Goal: Information Seeking & Learning: Understand process/instructions

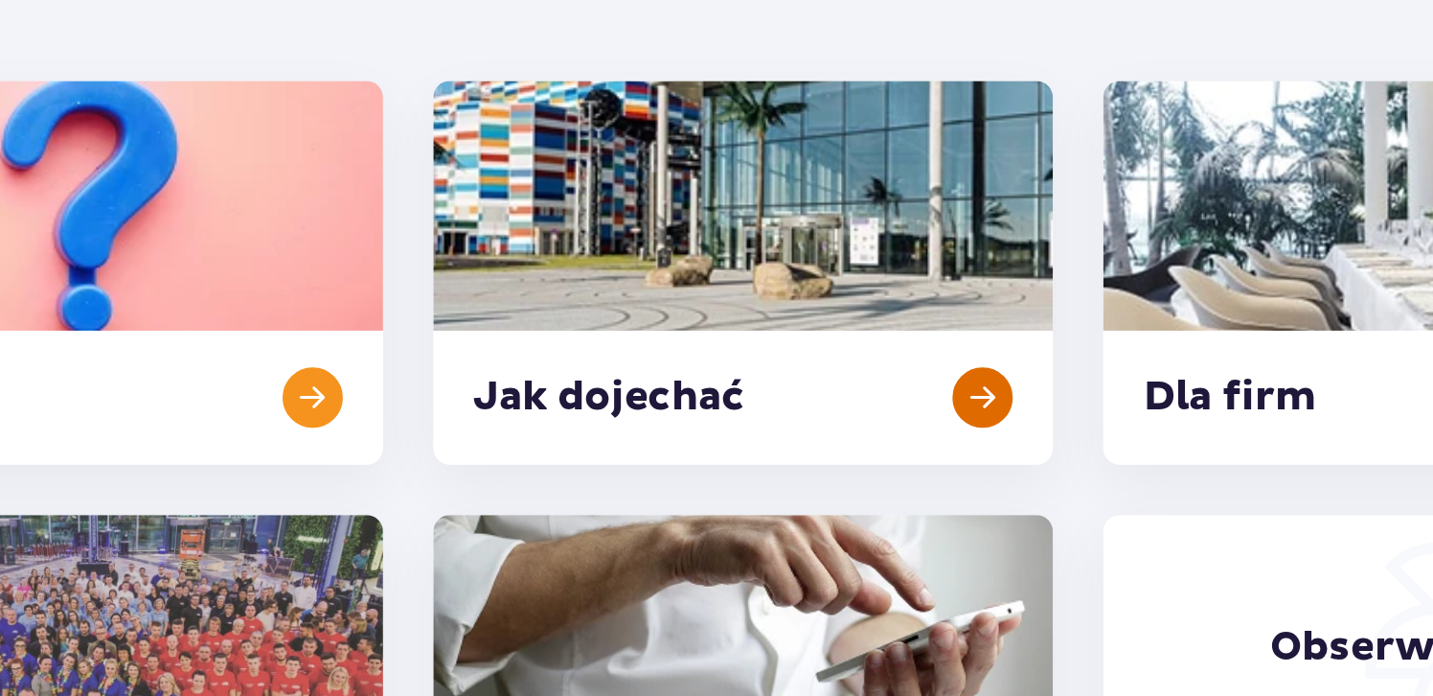
click at [691, 293] on link at bounding box center [716, 295] width 354 height 219
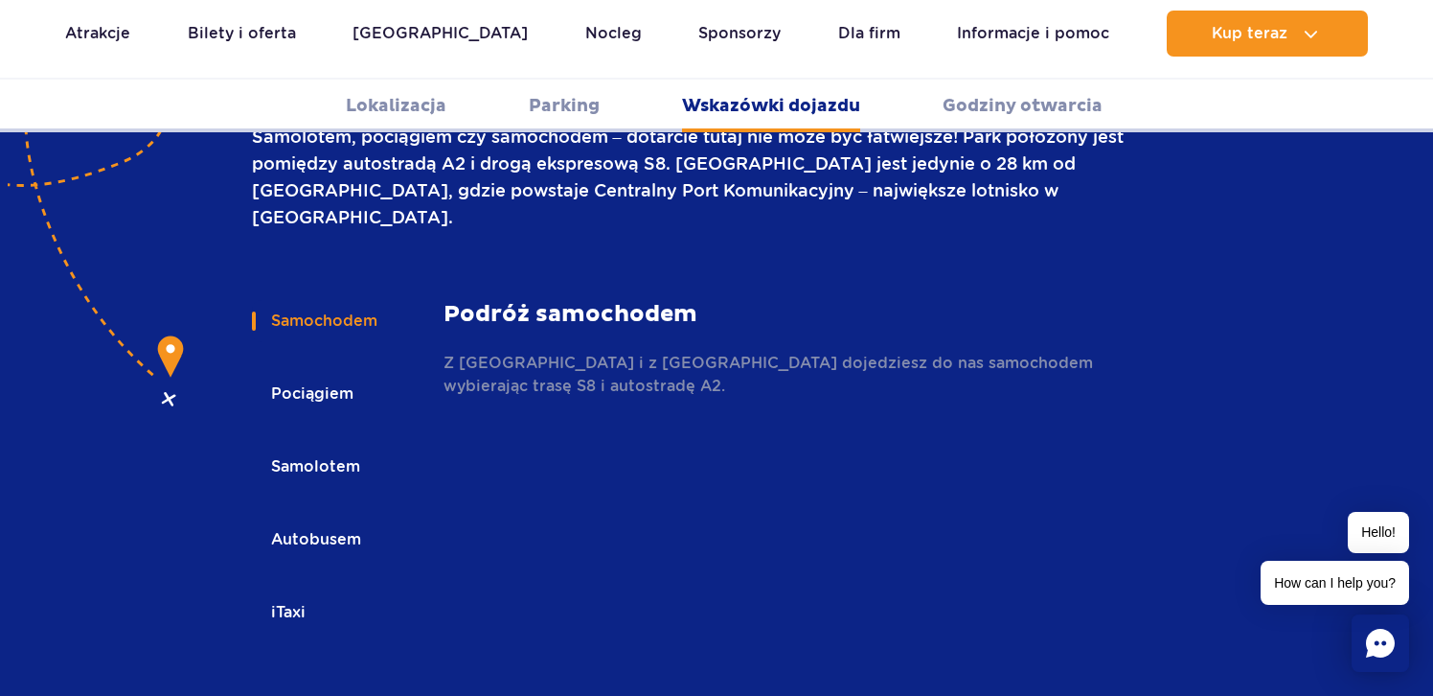
scroll to position [2758, 0]
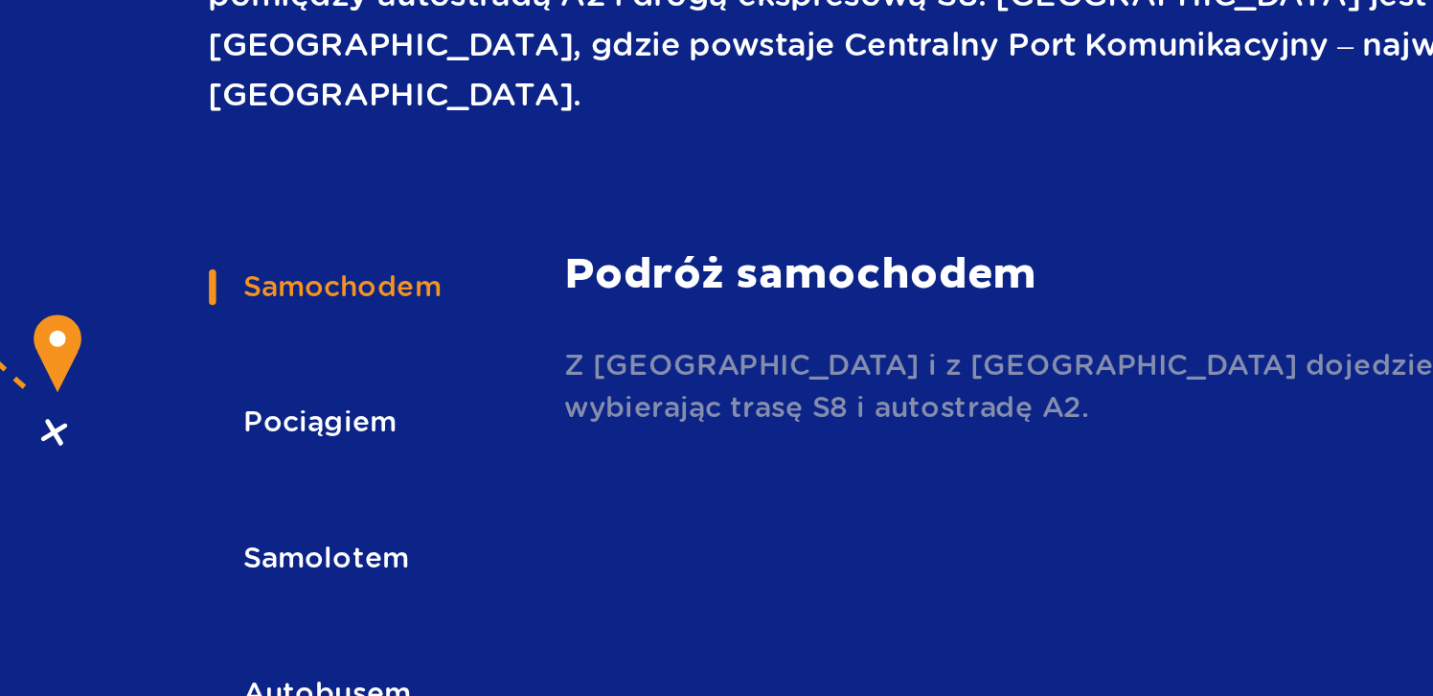
click at [334, 491] on button "Autobusem" at bounding box center [314, 512] width 125 height 42
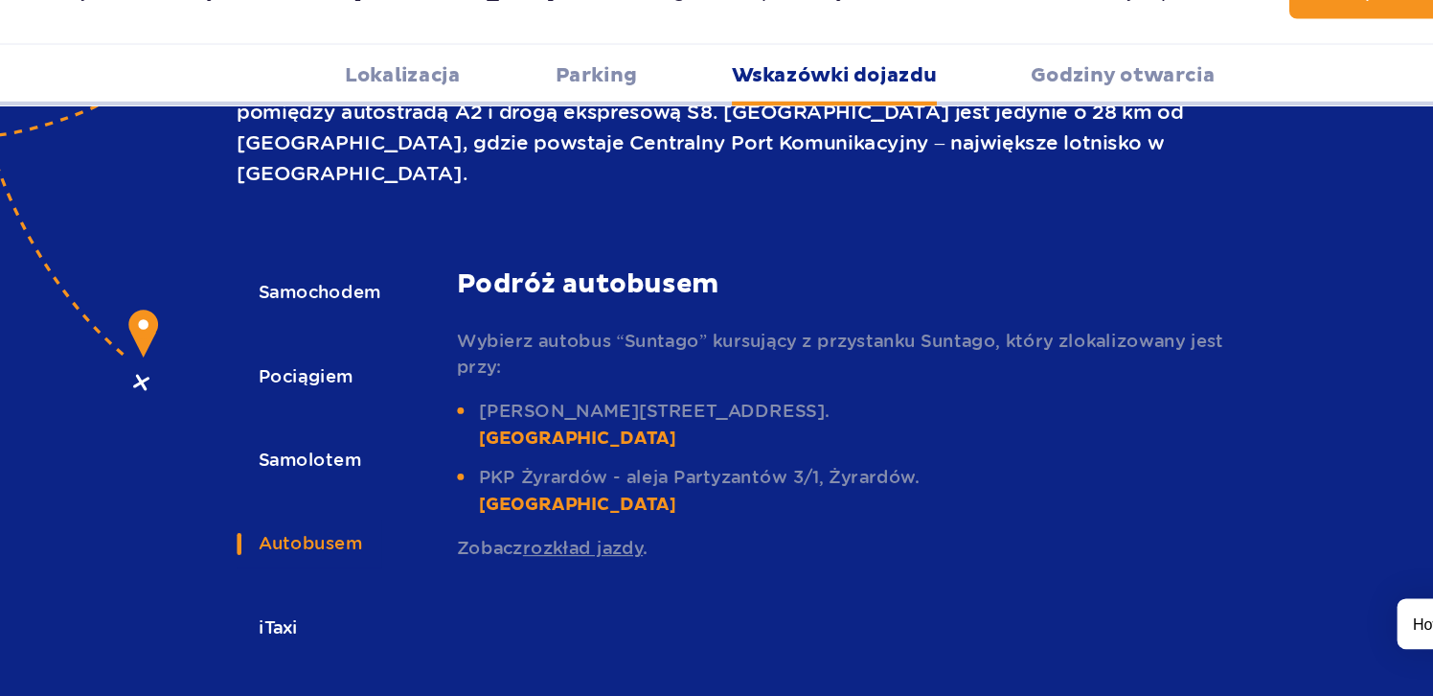
scroll to position [2586, 0]
